Goal: Information Seeking & Learning: Learn about a topic

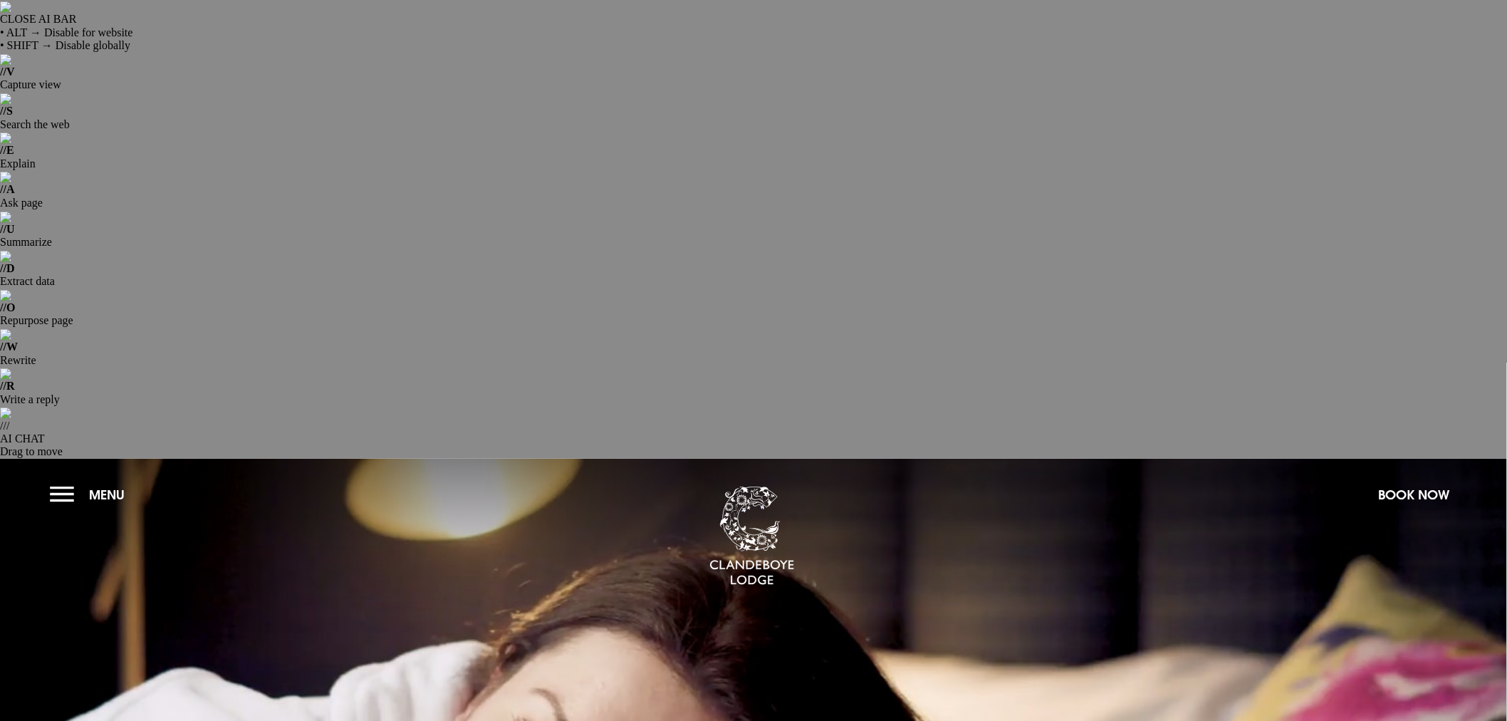
drag, startPoint x: 63, startPoint y: 20, endPoint x: 61, endPoint y: 82, distance: 62.0
click at [62, 479] on button "Menu" at bounding box center [91, 494] width 82 height 31
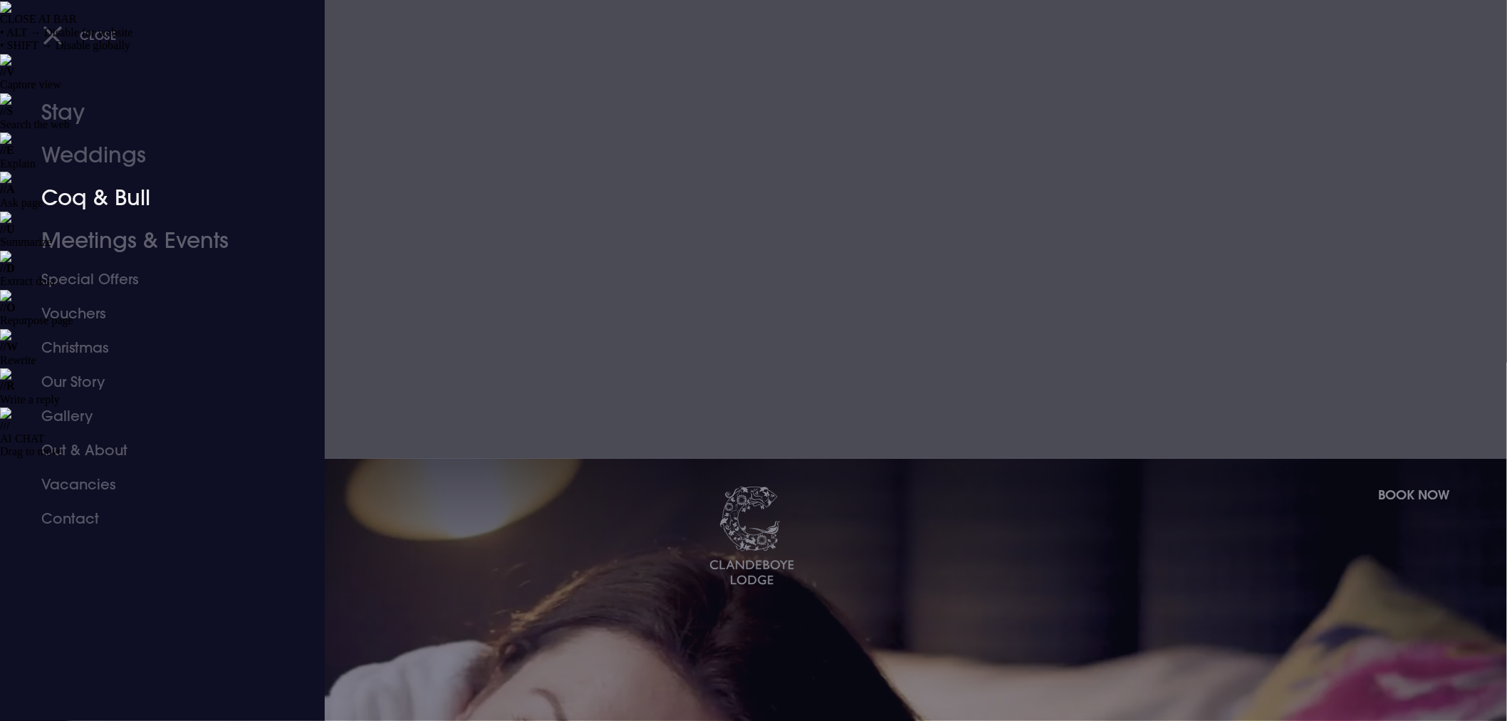
click at [103, 202] on link "Coq & Bull" at bounding box center [153, 198] width 225 height 43
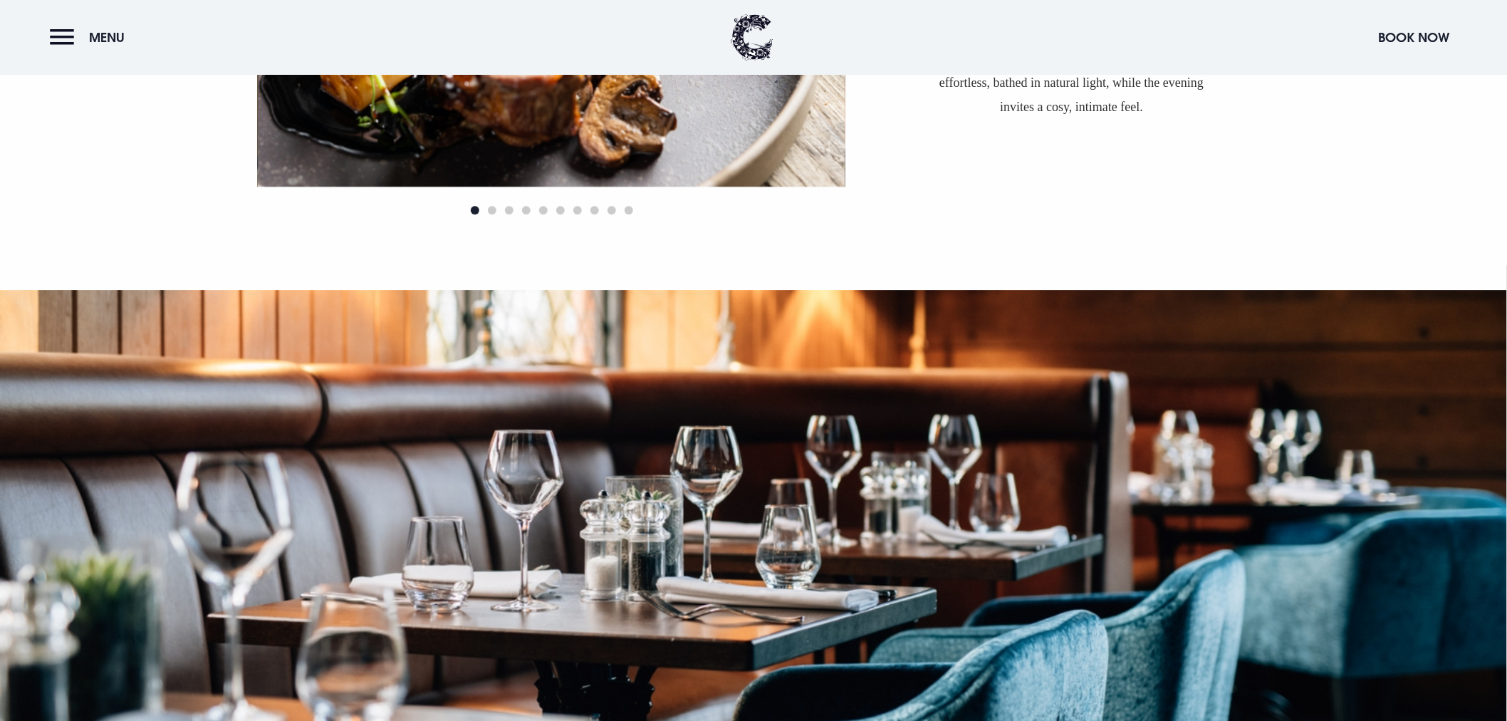
scroll to position [1898, 0]
